Goal: Task Accomplishment & Management: Complete application form

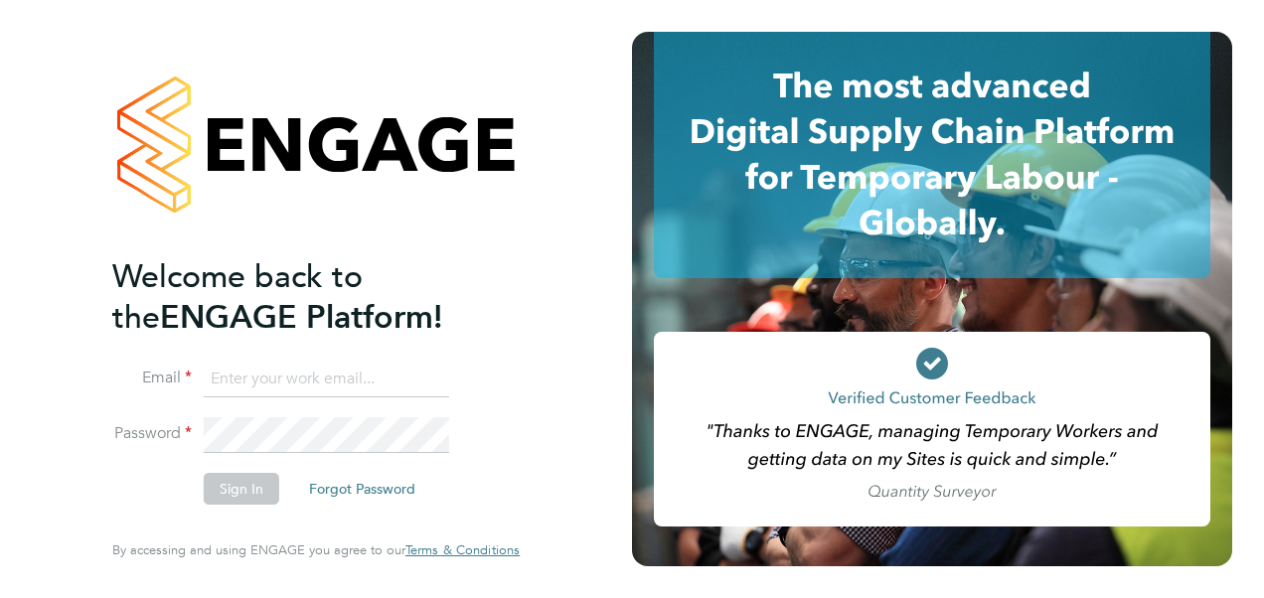
type input "[EMAIL_ADDRESS][DOMAIN_NAME]"
click at [256, 496] on button "Sign In" at bounding box center [241, 489] width 75 height 32
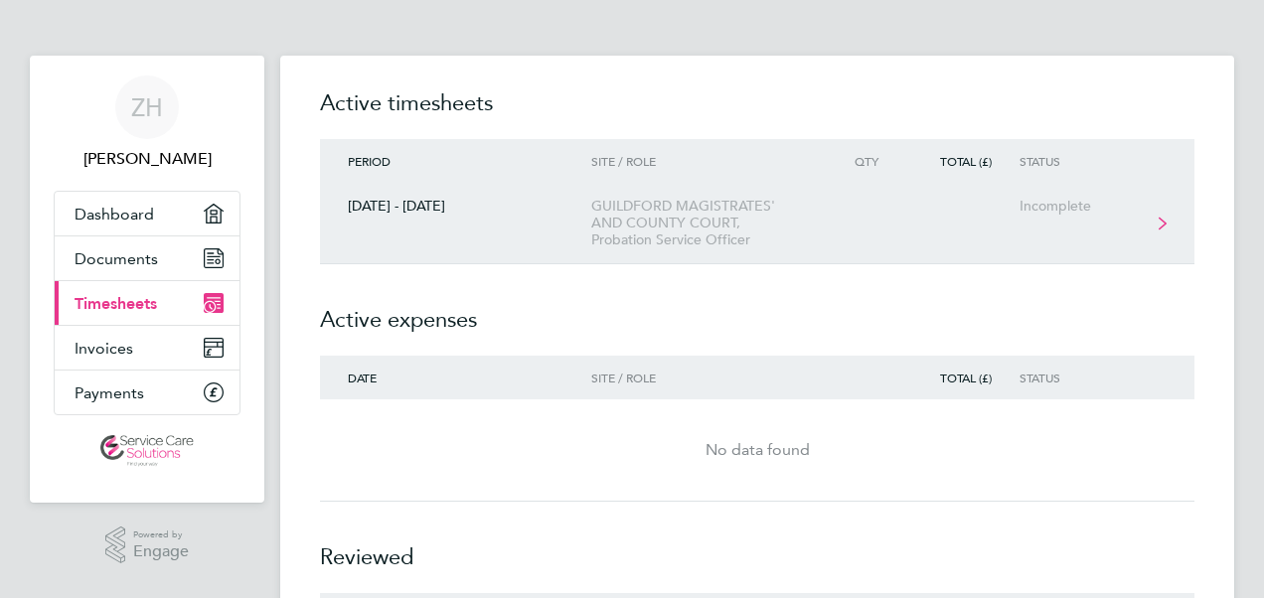
click at [689, 241] on div "GUILDFORD MAGISTRATES' AND COUNTY COURT, Probation Service Officer" at bounding box center [704, 223] width 227 height 51
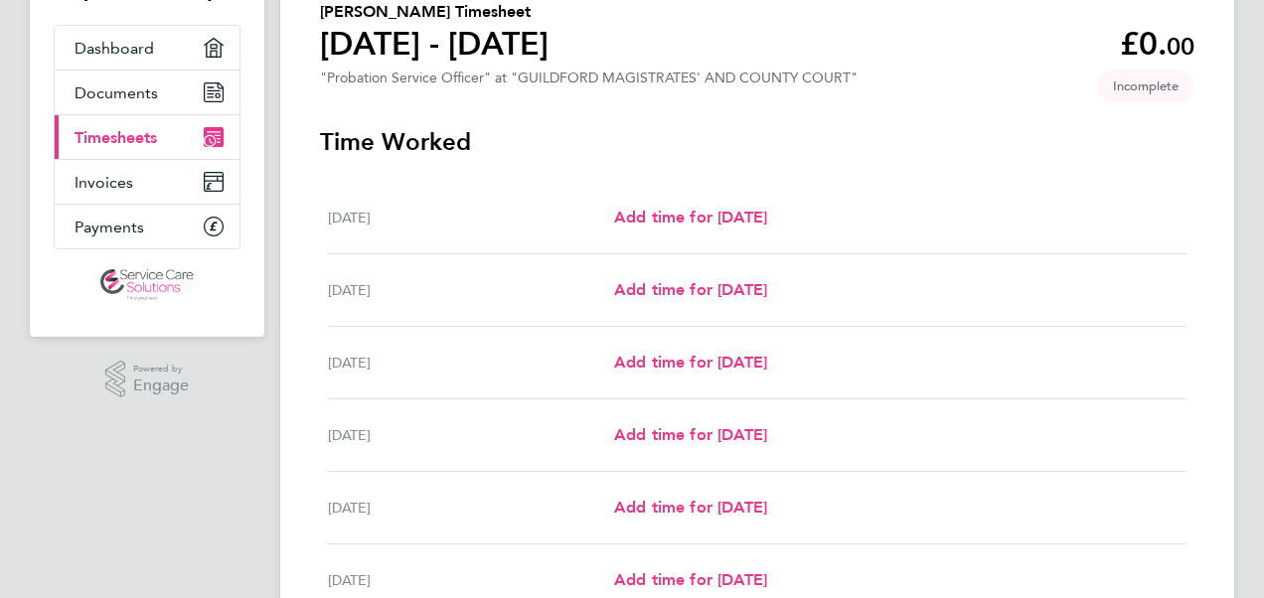
scroll to position [199, 0]
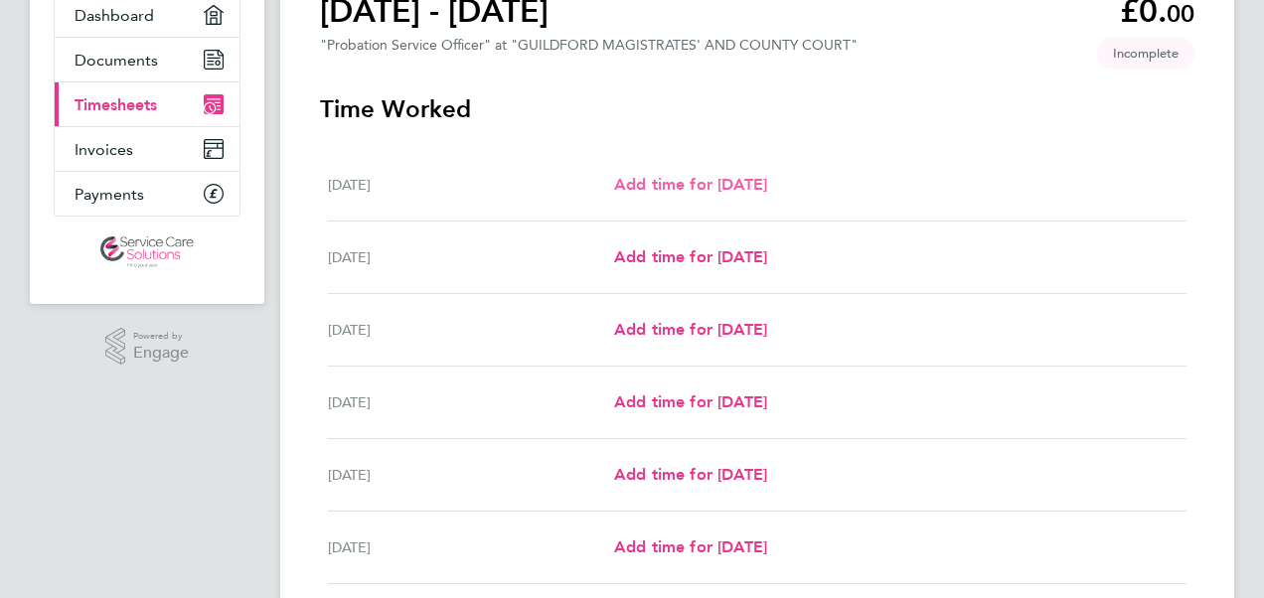
click at [737, 194] on span "Add time for [DATE]" at bounding box center [690, 184] width 153 height 19
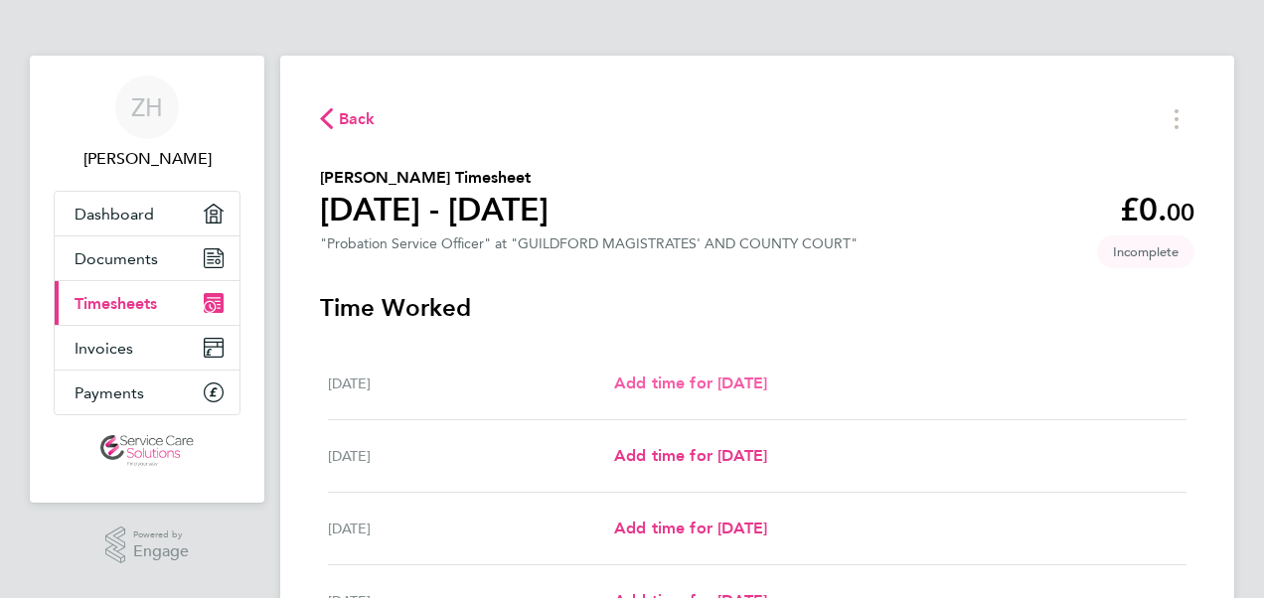
select select "30"
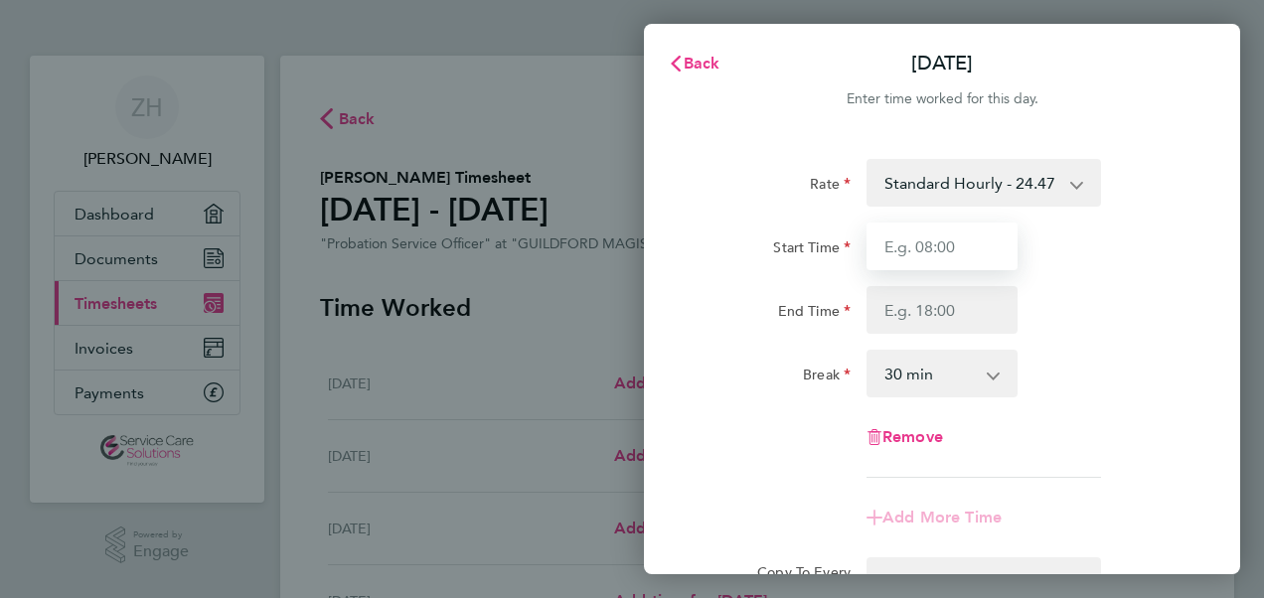
click at [921, 252] on input "Start Time" at bounding box center [941, 247] width 151 height 48
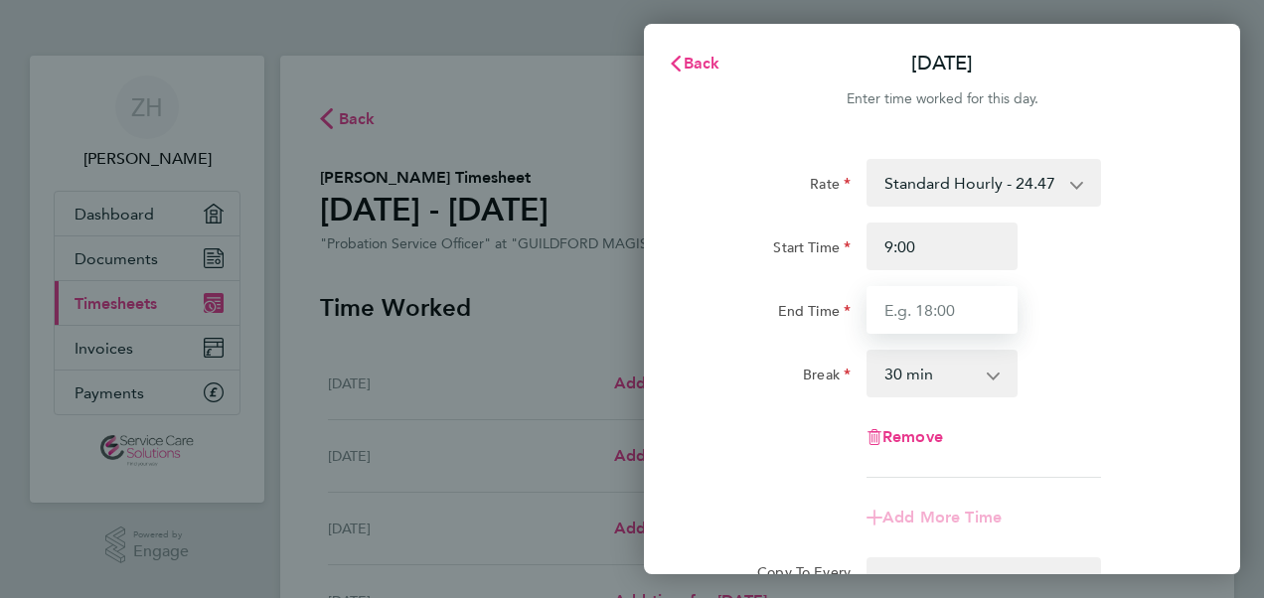
type input "09:00"
click at [941, 321] on input "End Time" at bounding box center [941, 310] width 151 height 48
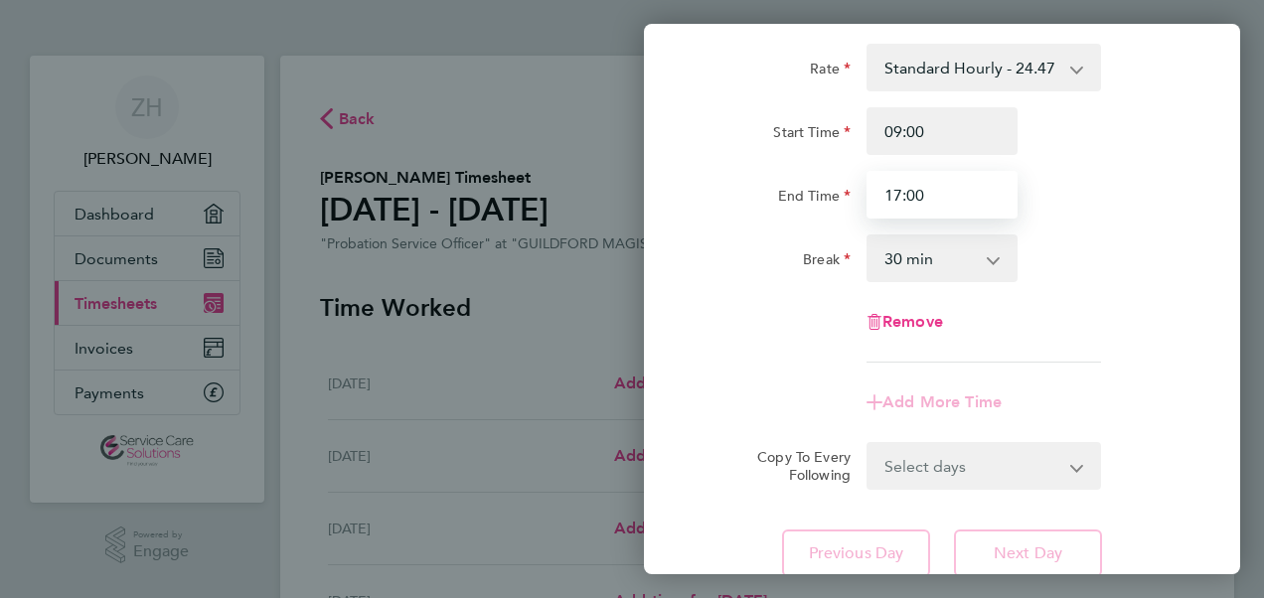
scroll to position [268, 0]
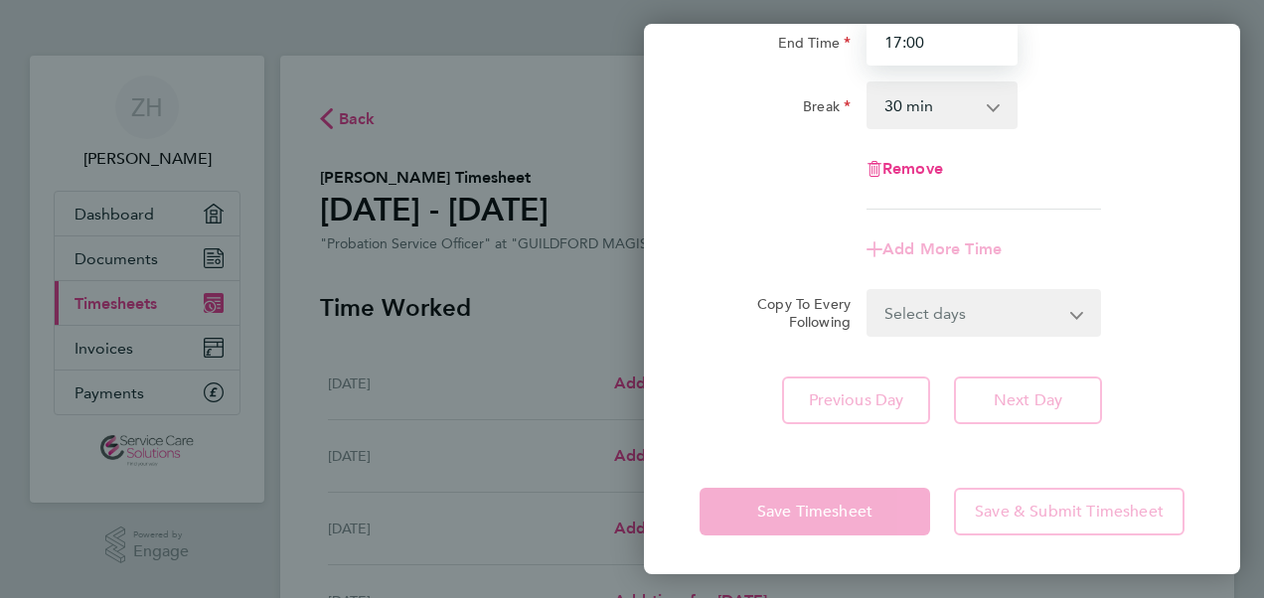
type input "17:00"
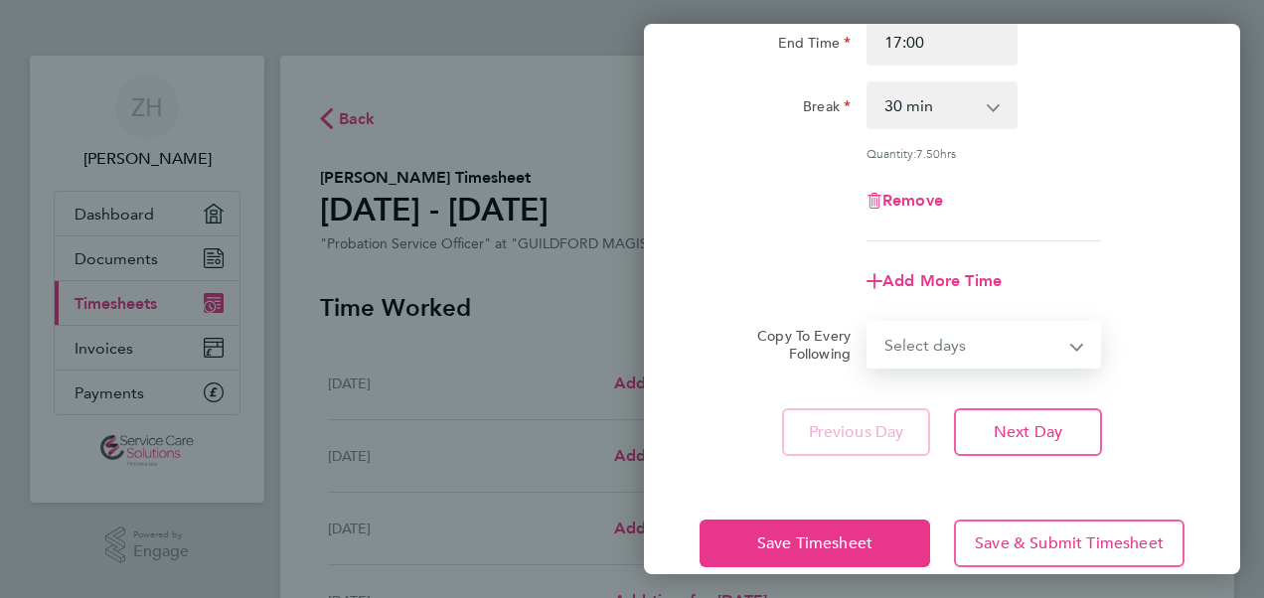
click at [934, 321] on div "Select days Day Weekday (Mon-Fri) Weekend (Sat-Sun) [DATE] [DATE] [DATE] [DATE]…" at bounding box center [983, 345] width 234 height 48
select select "WEEKDAY"
click at [868, 323] on select "Select days Day Weekday (Mon-Fri) Weekend (Sat-Sun) [DATE] [DATE] [DATE] [DATE]…" at bounding box center [972, 345] width 209 height 44
select select "[DATE]"
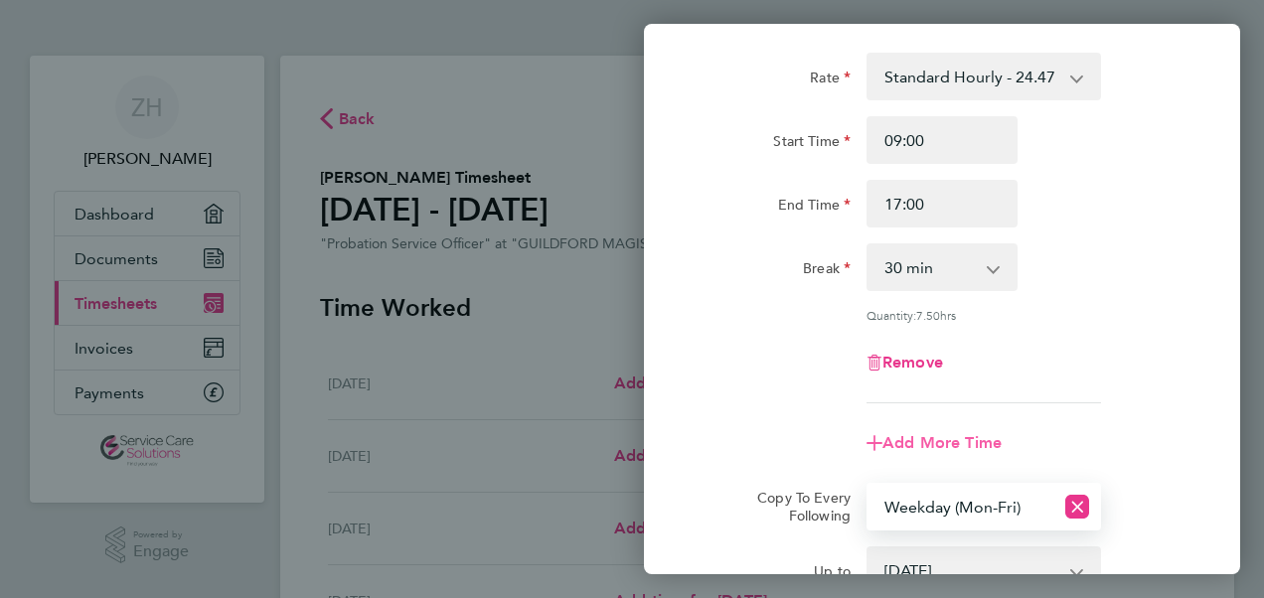
scroll to position [298, 0]
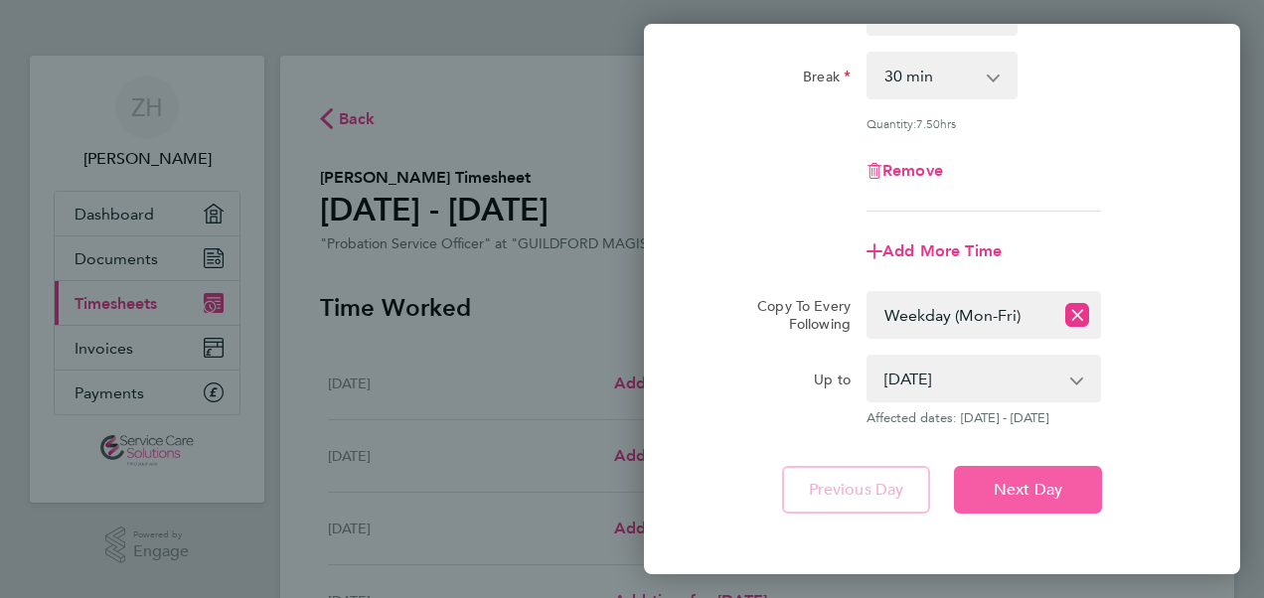
click at [1042, 483] on span "Next Day" at bounding box center [1027, 490] width 69 height 20
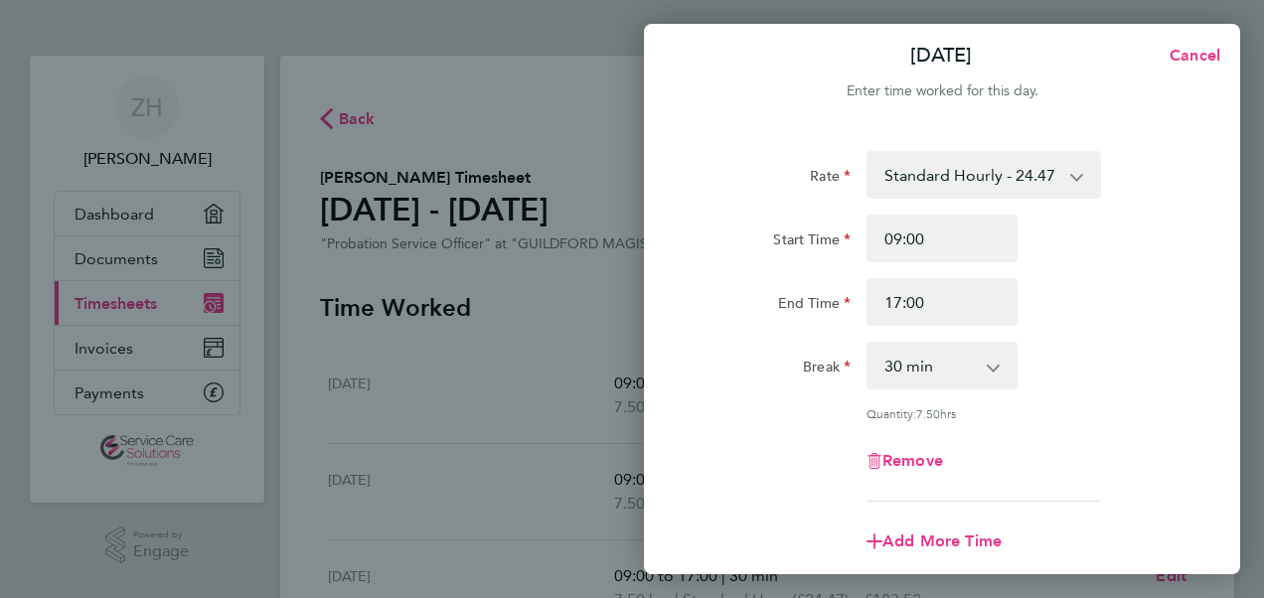
scroll to position [0, 0]
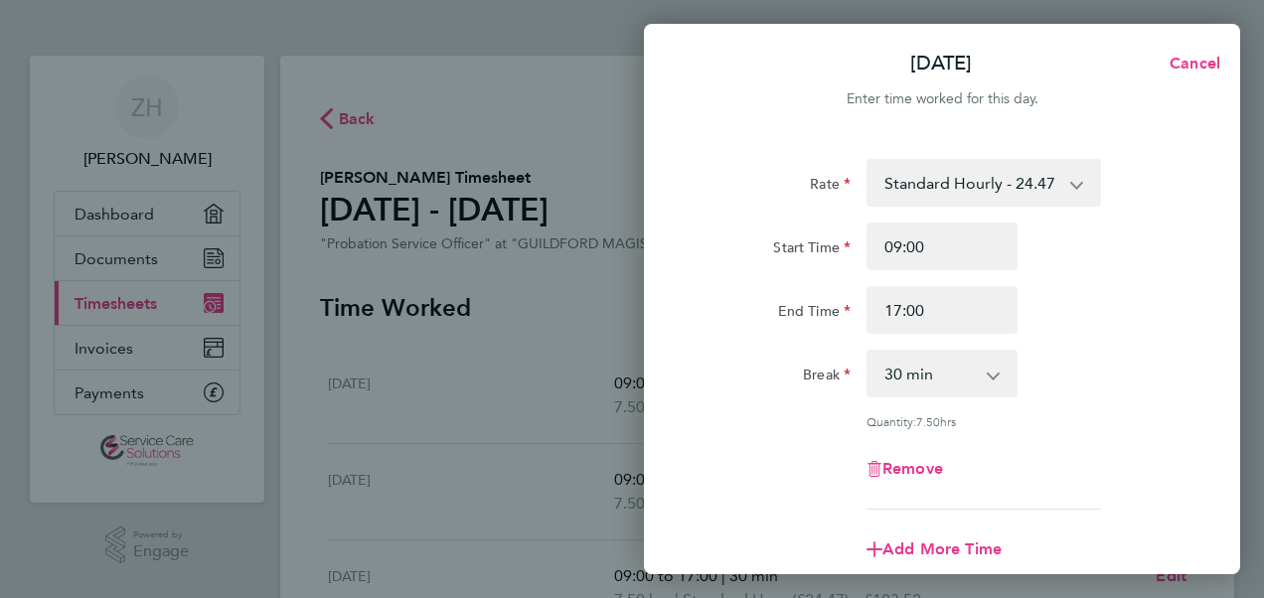
select select "30"
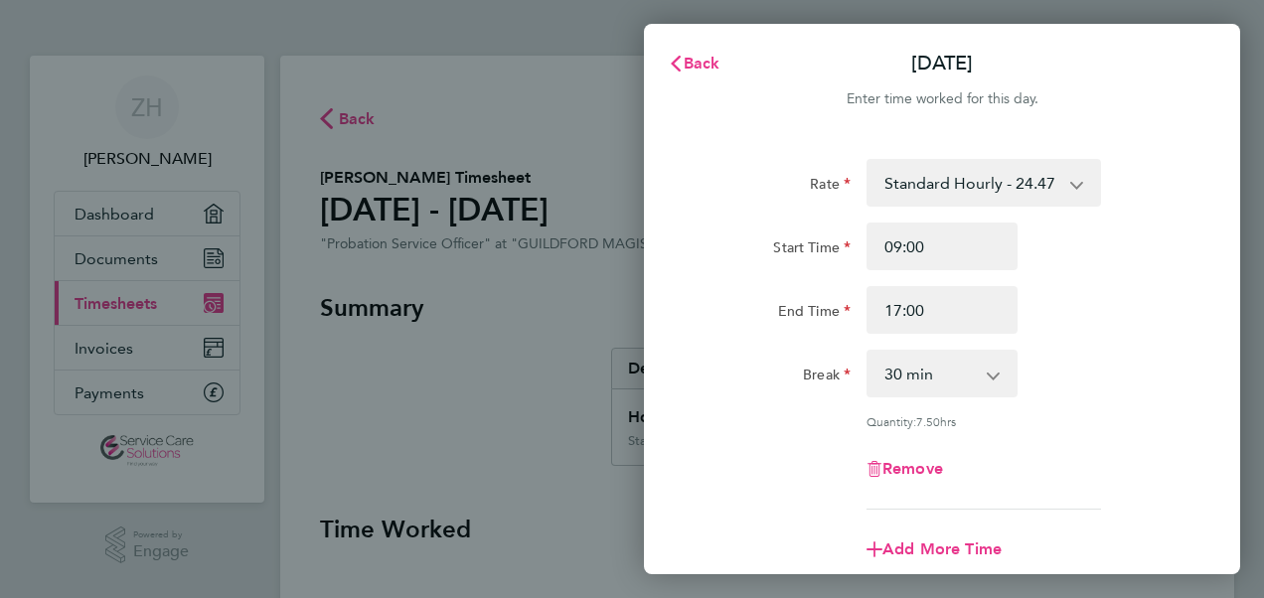
scroll to position [199, 0]
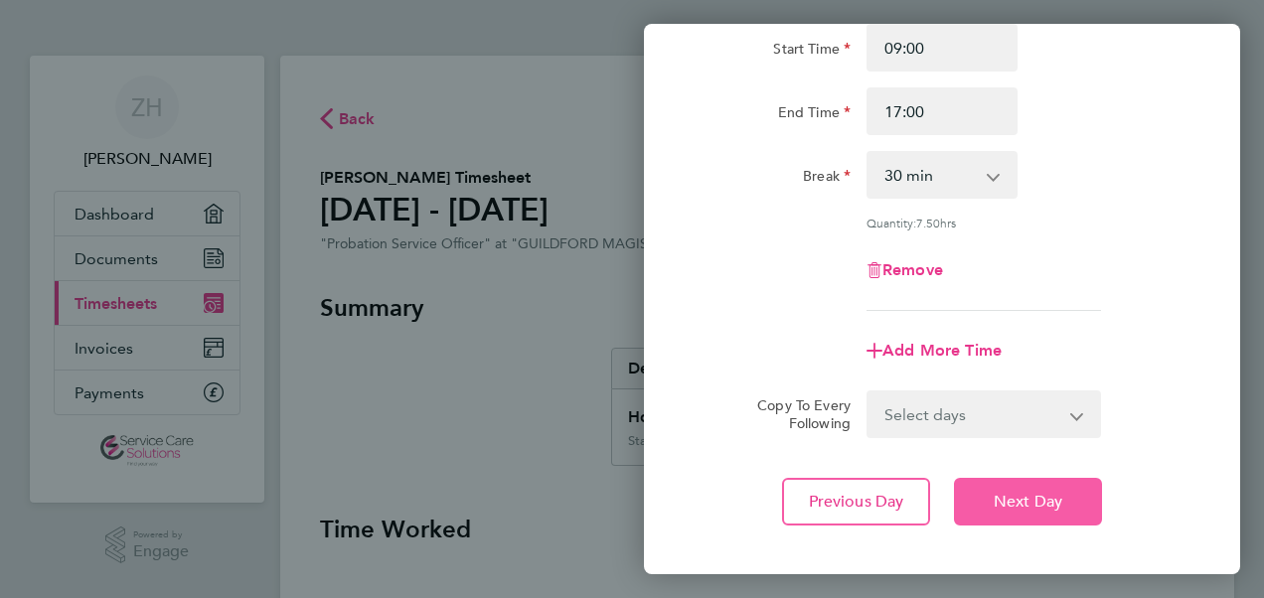
click at [1017, 503] on span "Next Day" at bounding box center [1027, 502] width 69 height 20
select select "30"
click at [1017, 503] on span "Next Day" at bounding box center [1027, 502] width 69 height 20
select select "30"
click at [1017, 503] on span "Next Day" at bounding box center [1027, 502] width 69 height 20
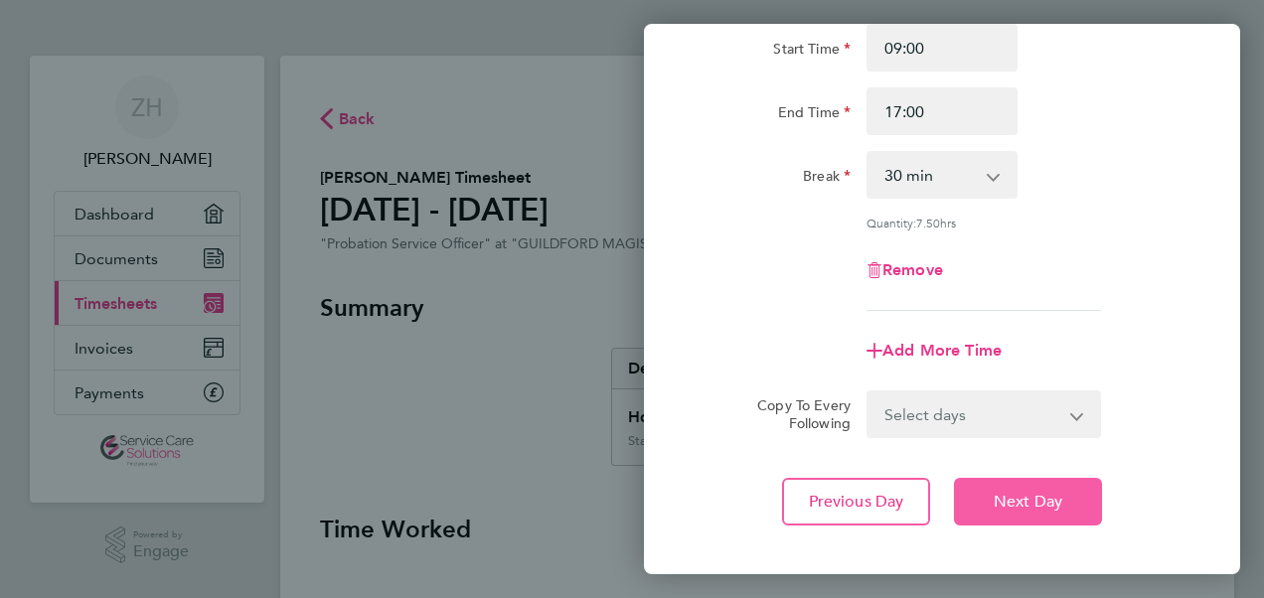
select select "30"
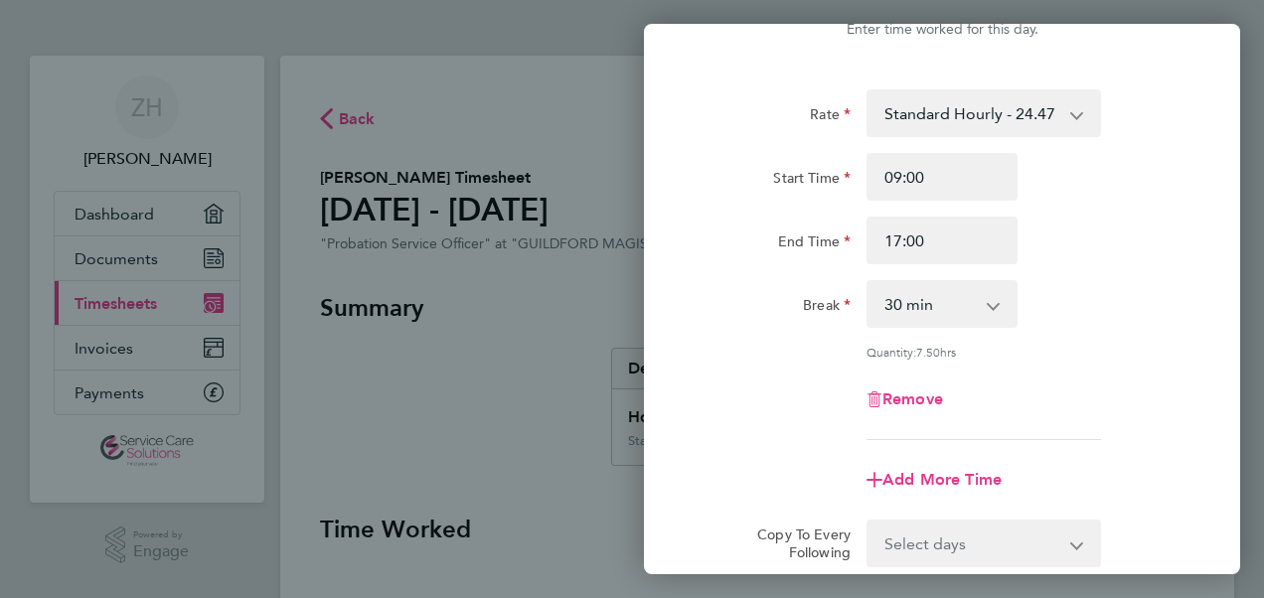
scroll to position [99, 0]
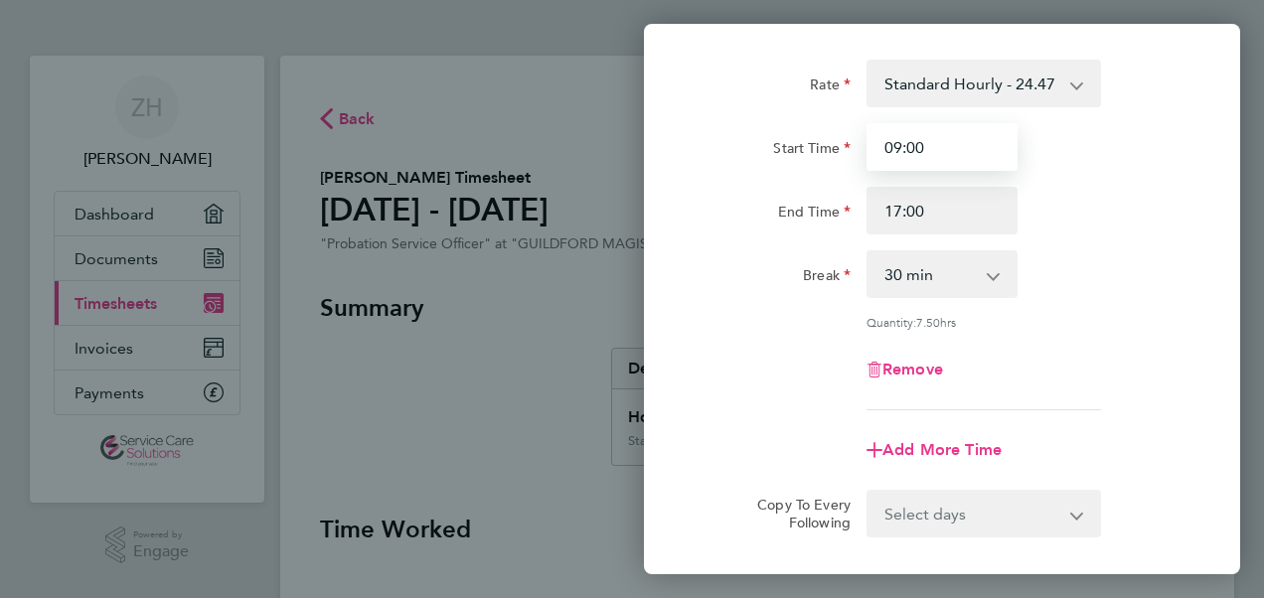
click at [947, 147] on input "09:00" at bounding box center [941, 147] width 151 height 48
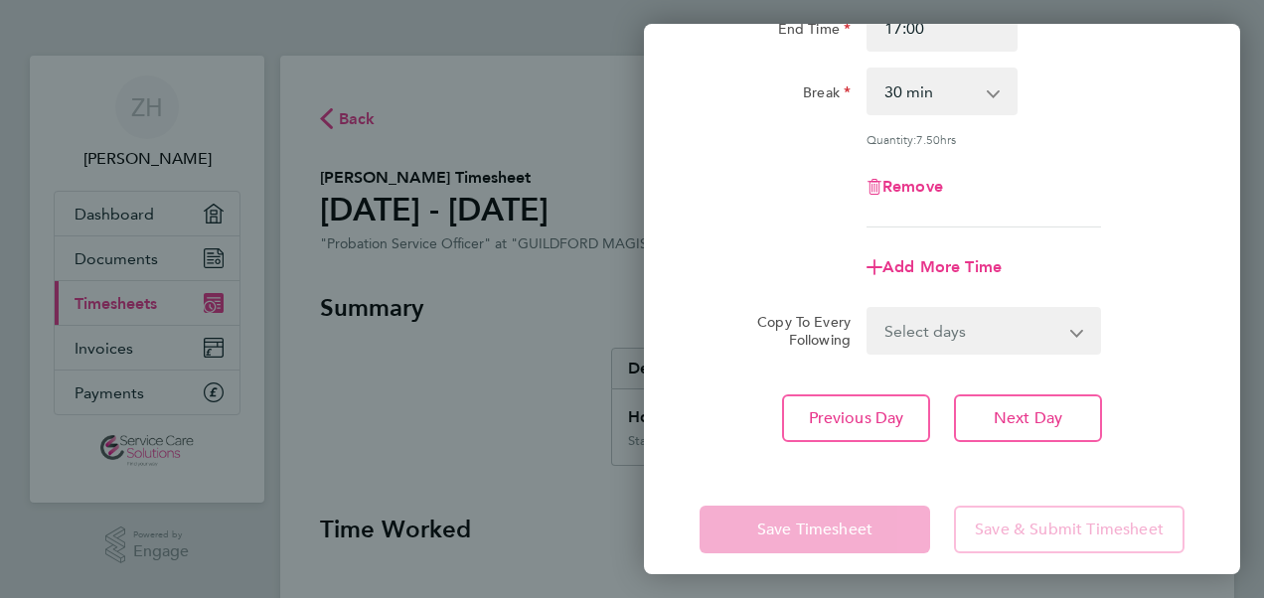
scroll to position [299, 0]
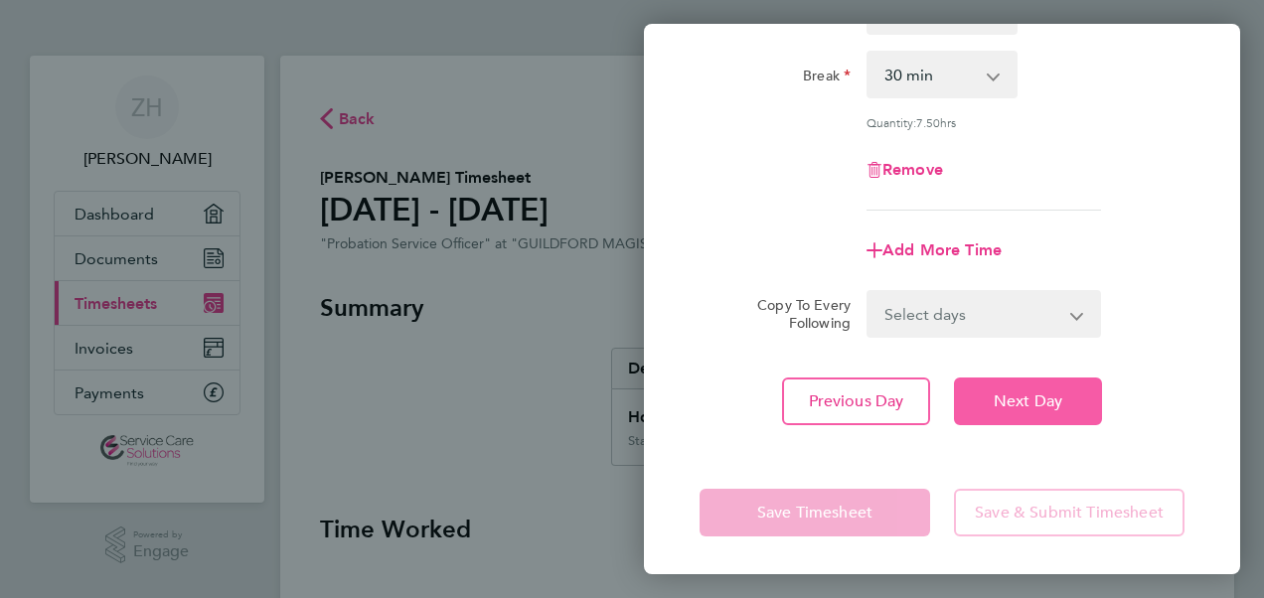
type input "08:30"
click at [1001, 393] on span "Next Day" at bounding box center [1027, 401] width 69 height 20
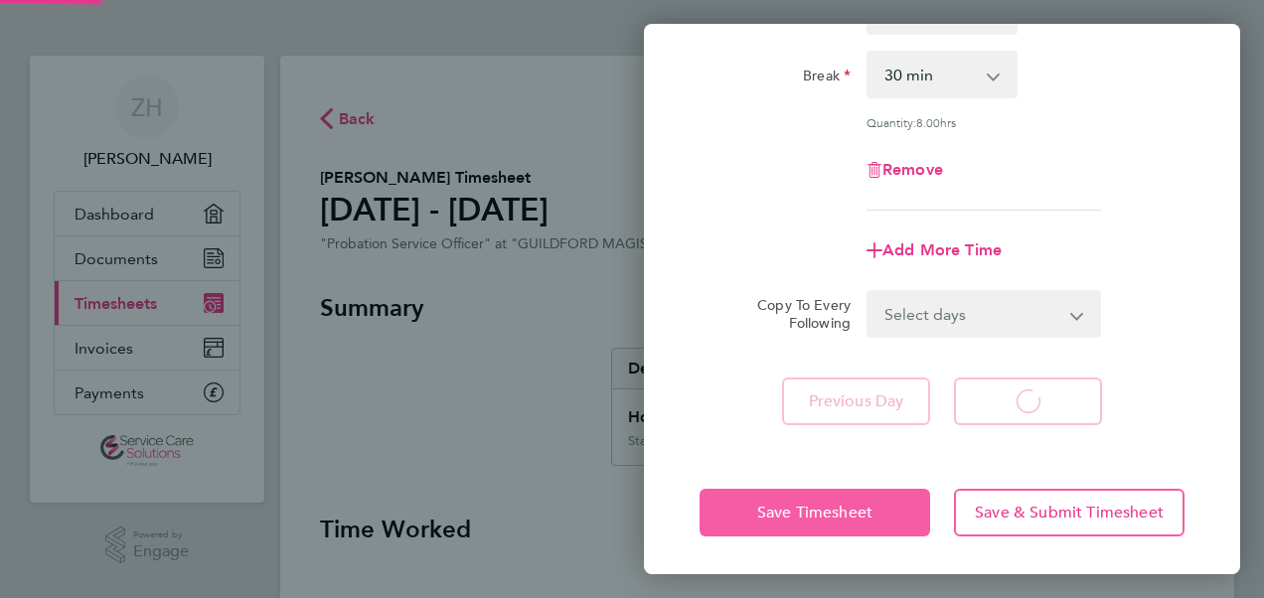
select select "30"
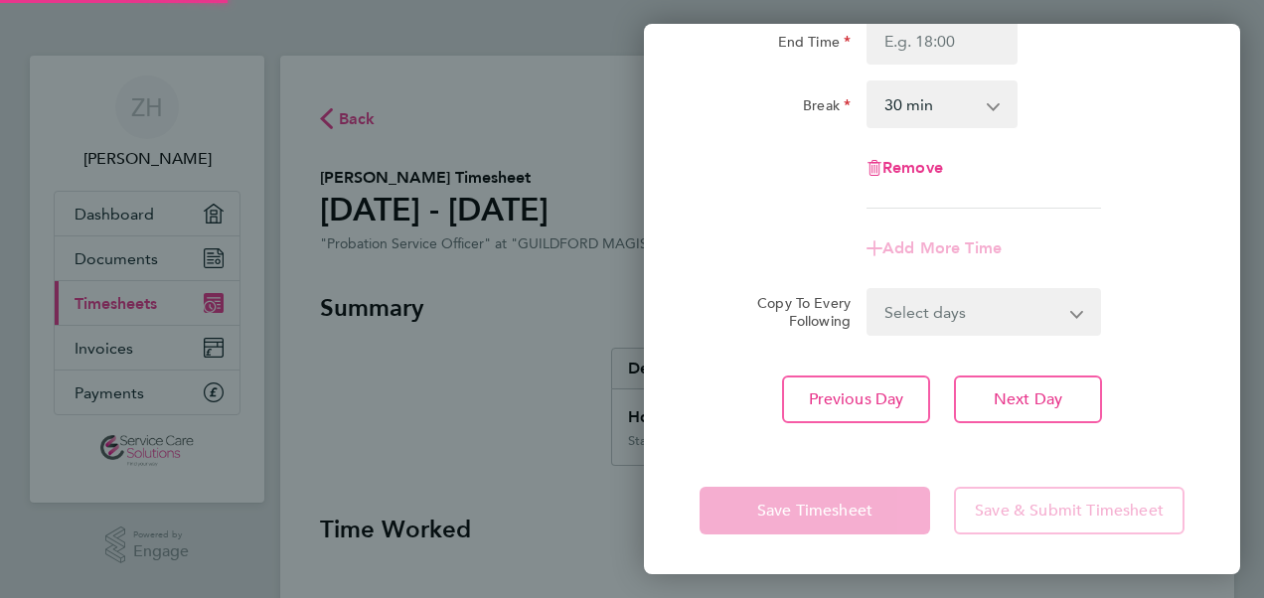
scroll to position [268, 0]
click at [1019, 513] on app-form-button "Save & Submit Timesheet" at bounding box center [1063, 512] width 242 height 48
click at [573, 374] on div "Back [DATE] Enter time worked for this day. Rate Standard Hourly - 24.47 Start …" at bounding box center [632, 299] width 1264 height 598
click at [1172, 512] on app-form-button "Save & Submit Timesheet" at bounding box center [1063, 512] width 242 height 48
click at [149, 306] on div "Back [DATE] Enter time worked for this day. Rate Standard Hourly - 24.47 Start …" at bounding box center [632, 299] width 1264 height 598
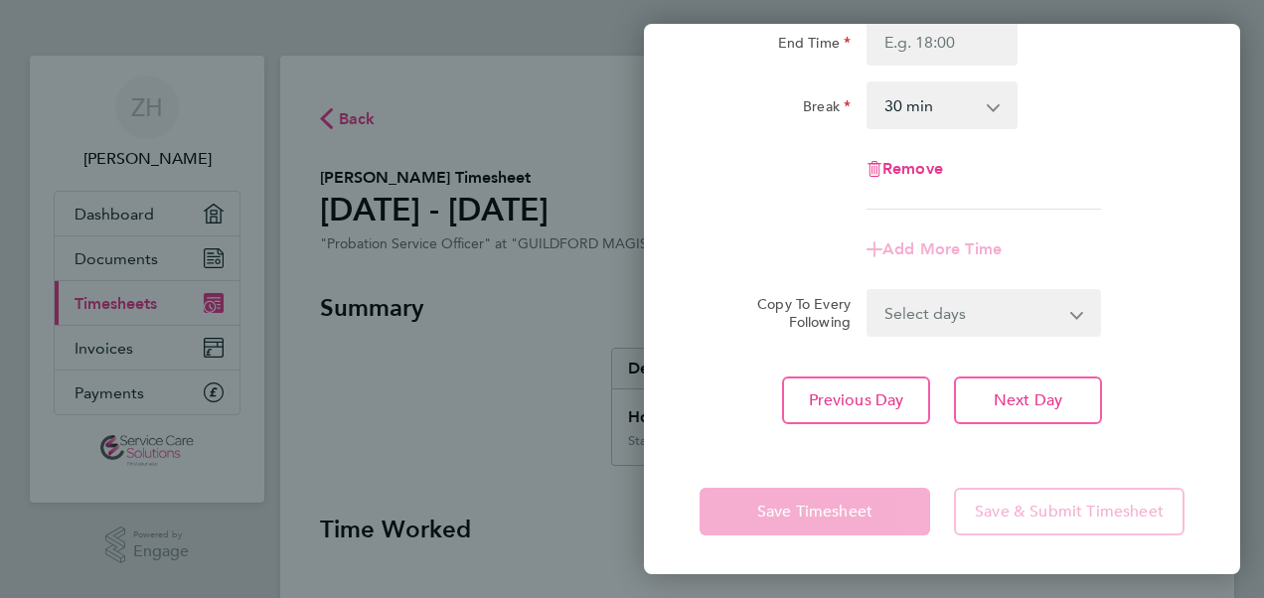
click at [515, 278] on div "Back [DATE] Enter time worked for this day. Rate Standard Hourly - 24.47 Start …" at bounding box center [632, 299] width 1264 height 598
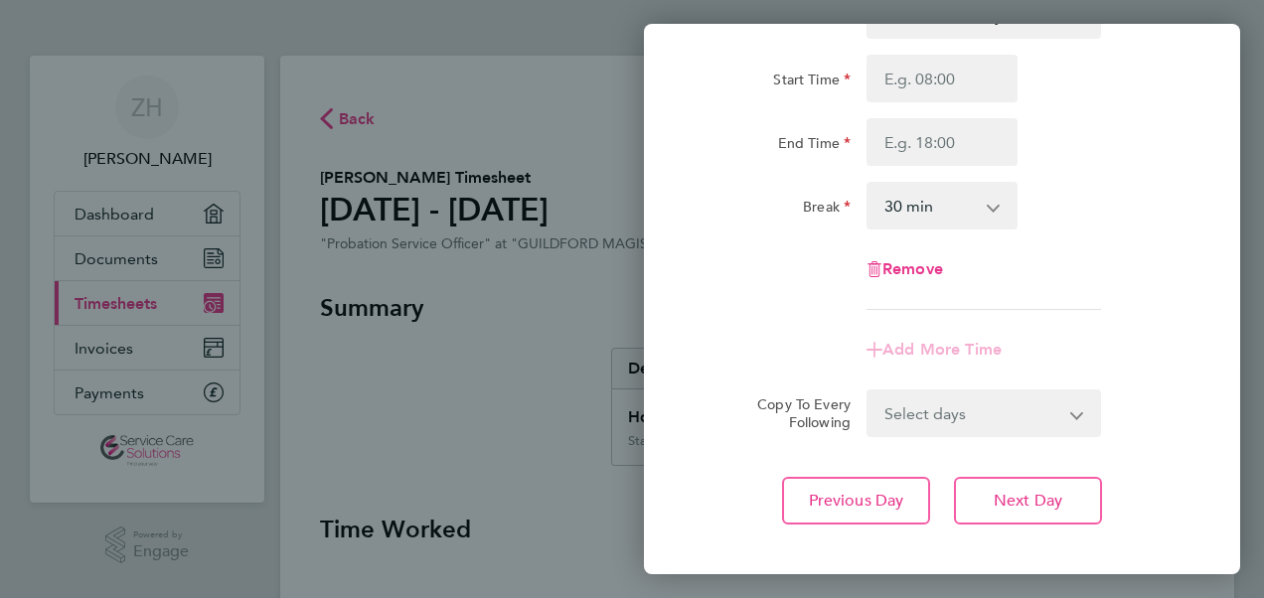
scroll to position [0, 0]
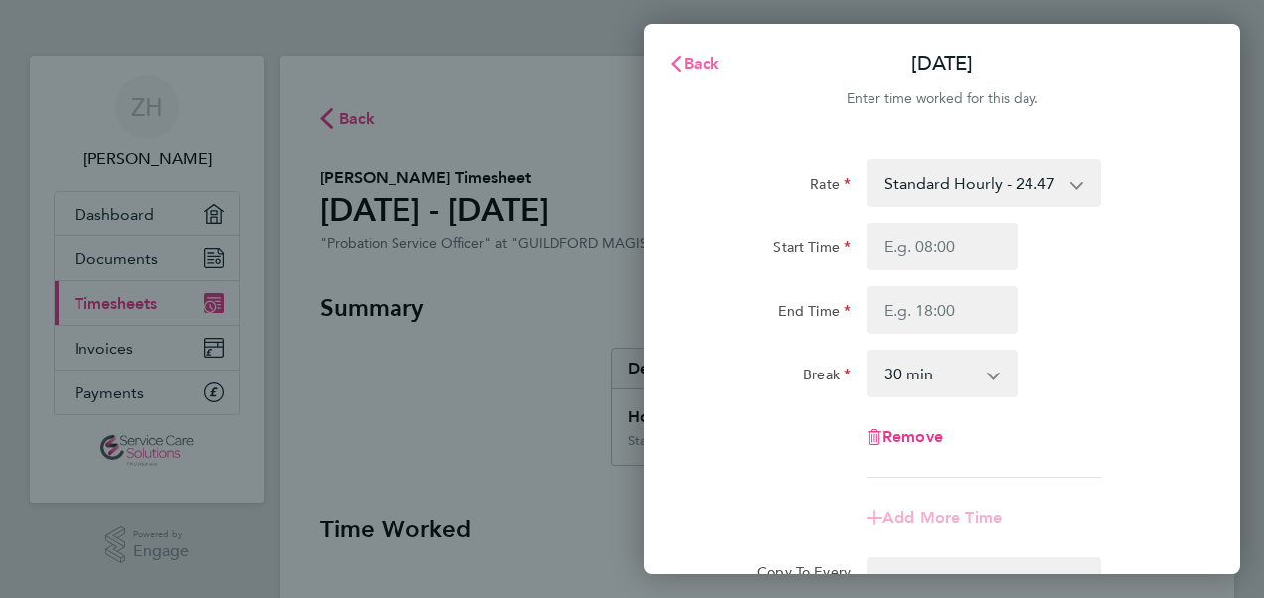
click at [699, 56] on span "Back" at bounding box center [701, 63] width 37 height 19
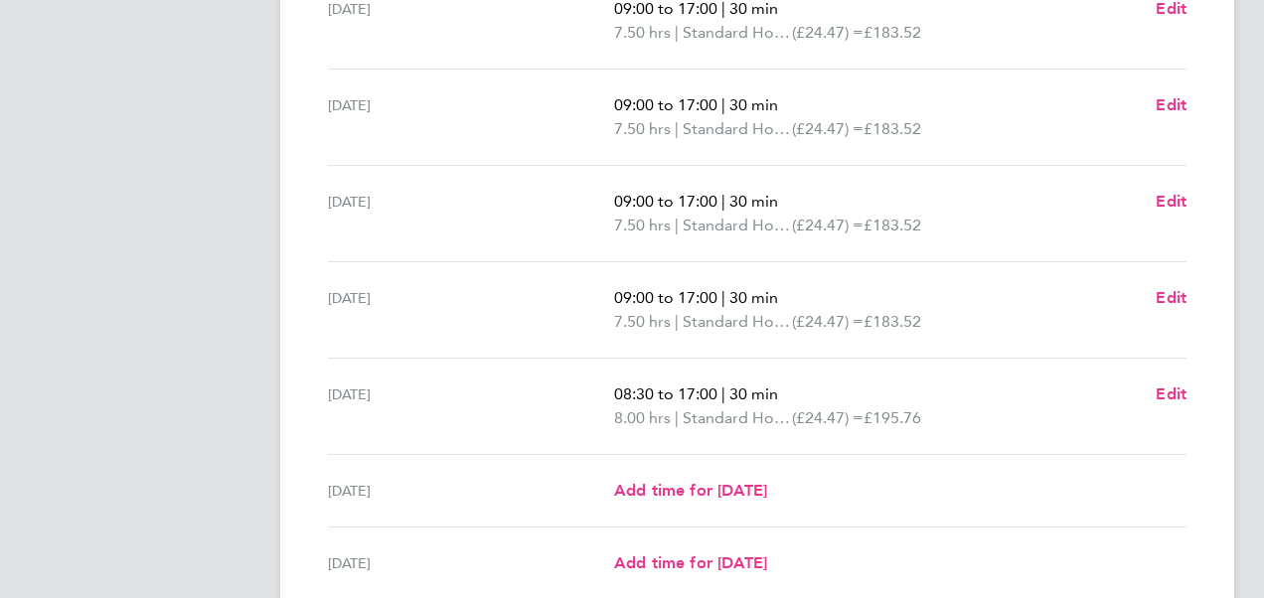
scroll to position [695, 0]
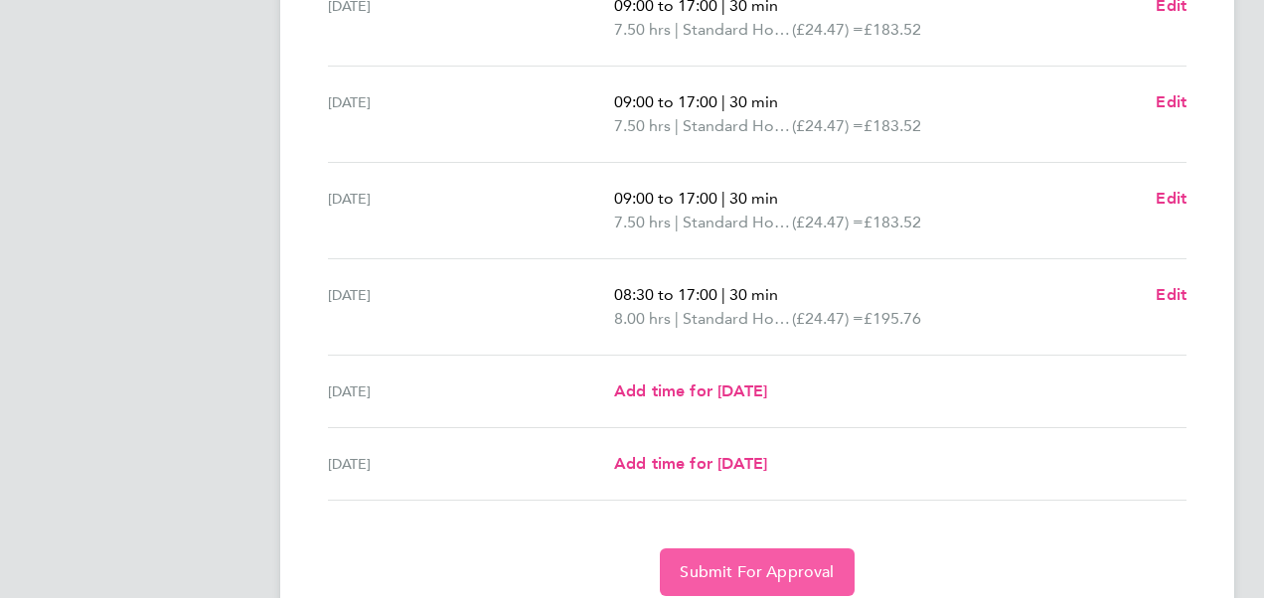
click at [779, 572] on span "Submit For Approval" at bounding box center [756, 572] width 154 height 20
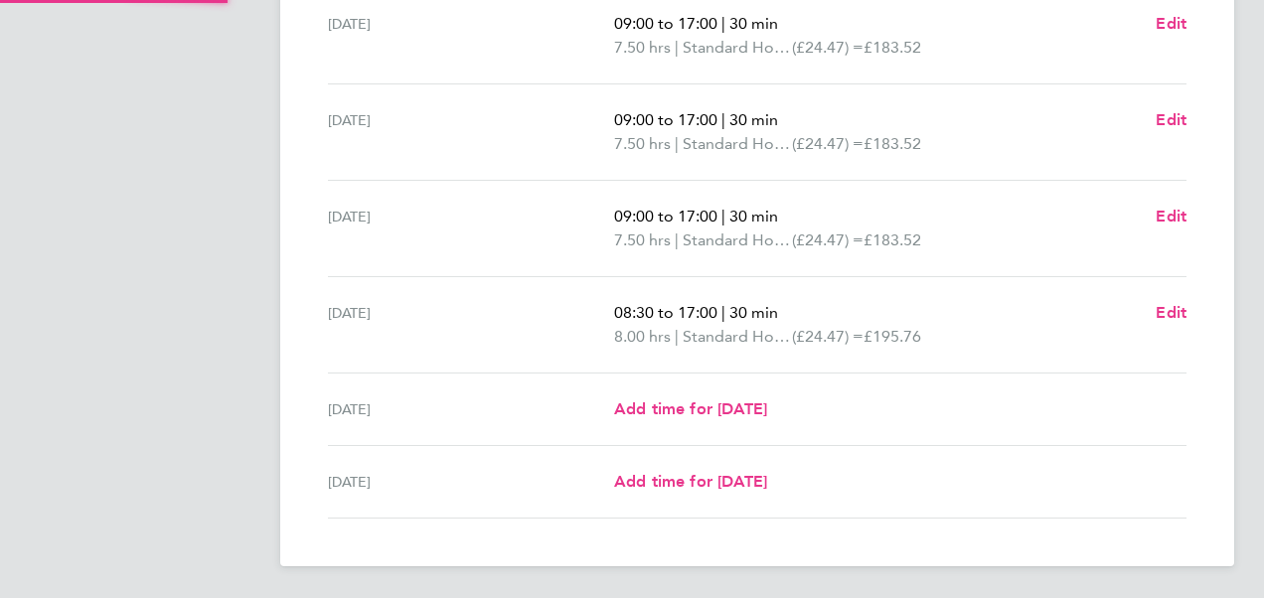
scroll to position [675, 0]
